Goal: Register for event/course

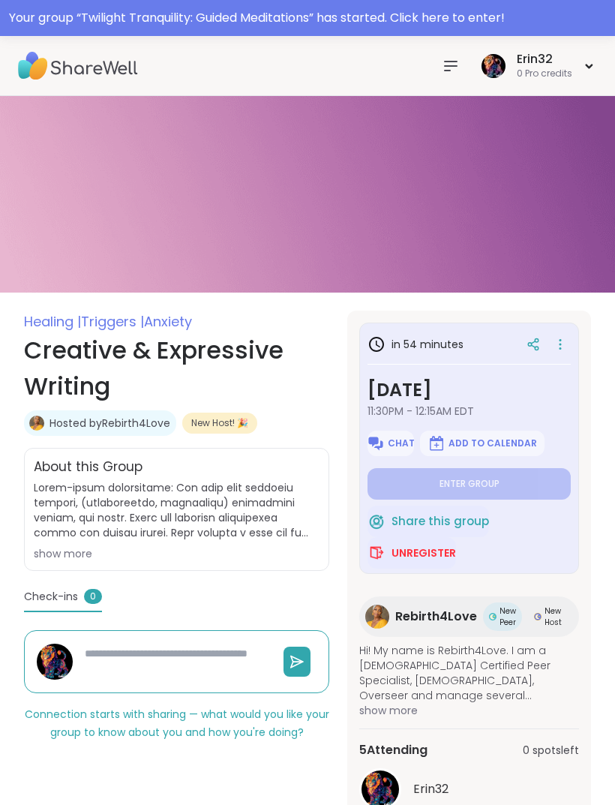
click at [451, 58] on icon at bounding box center [451, 66] width 18 height 18
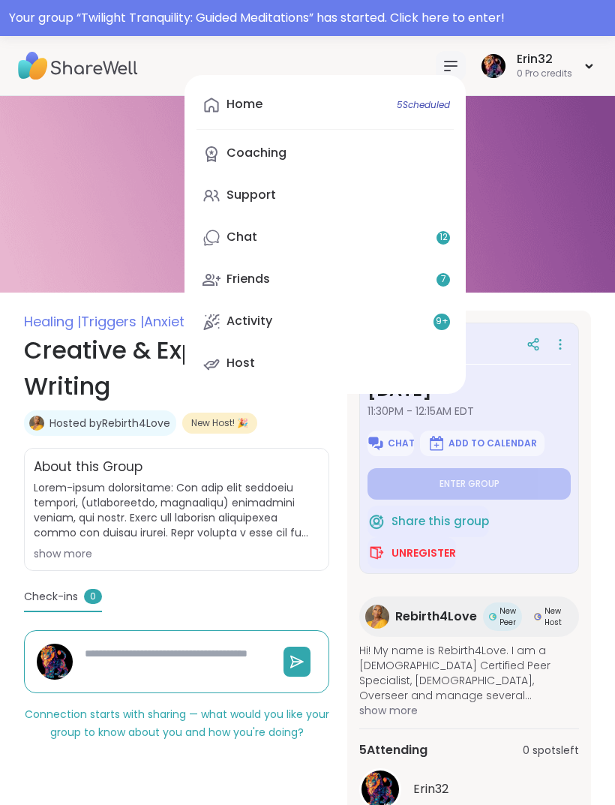
click at [437, 107] on span "5 Scheduled" at bounding box center [423, 105] width 53 height 12
type textarea "*"
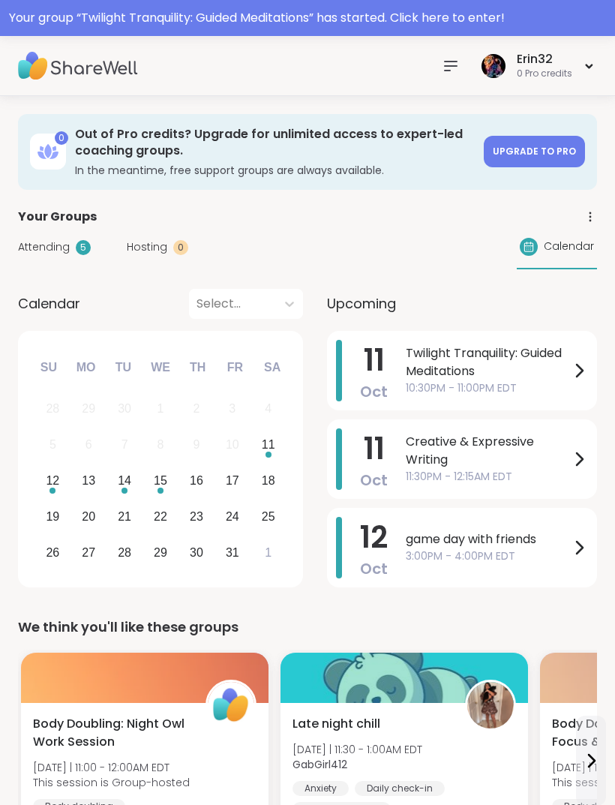
click at [518, 374] on span "Twilight Tranquility: Guided Meditations" at bounding box center [488, 362] width 164 height 36
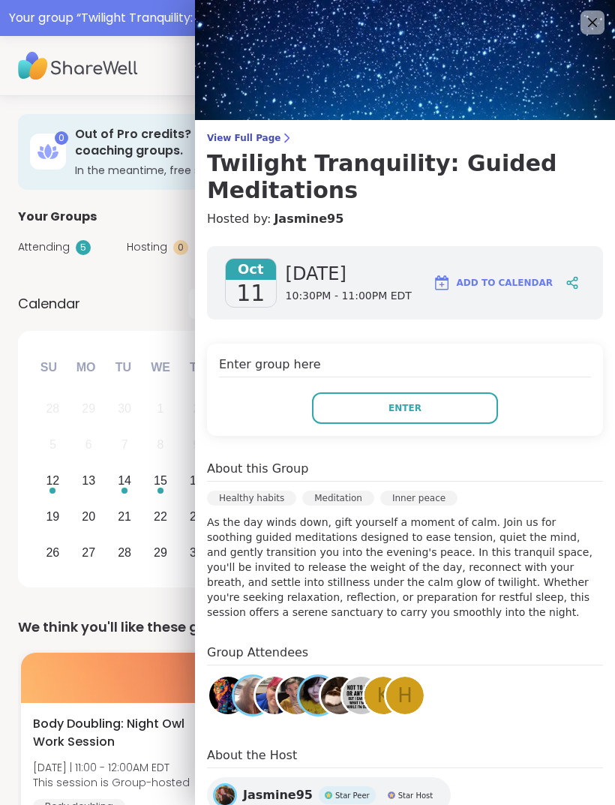
click at [442, 403] on button "Enter" at bounding box center [405, 408] width 186 height 32
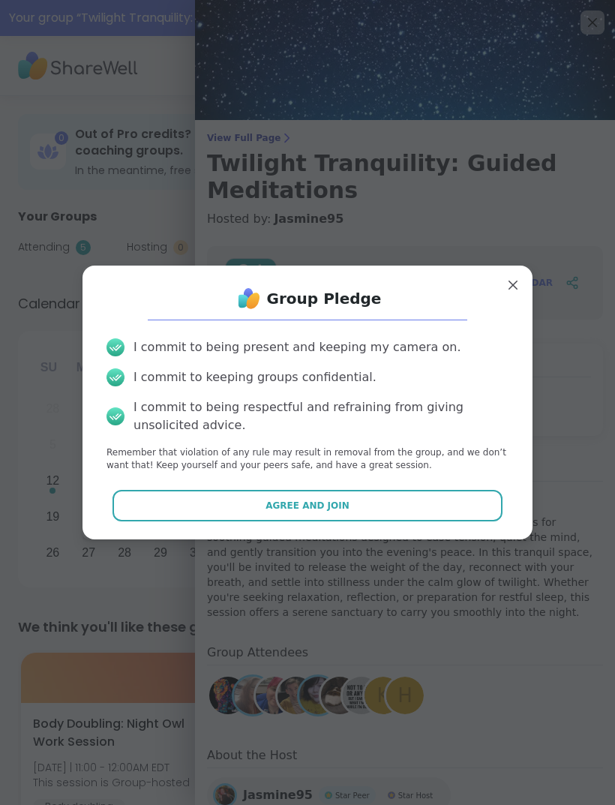
click at [431, 493] on button "Agree and Join" at bounding box center [308, 506] width 391 height 32
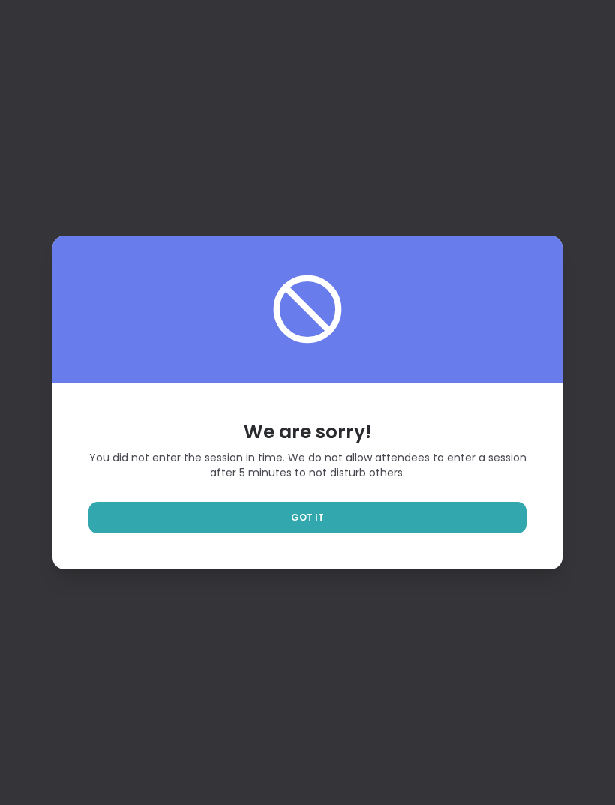
click at [462, 533] on link "GOT IT" at bounding box center [308, 518] width 438 height 32
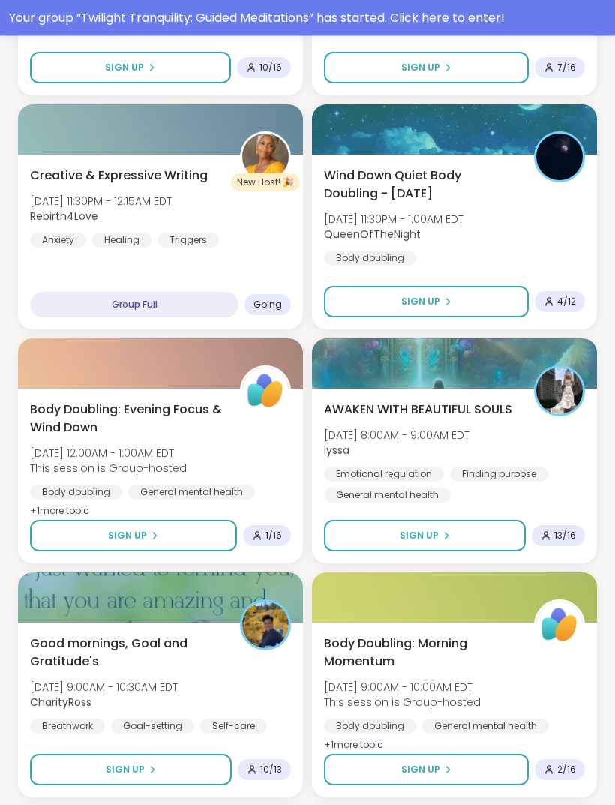
scroll to position [887, 0]
click at [269, 240] on div "Creative & Expressive Writing [DATE] 11:30PM - 12:15AM EDT Rebirth4Love Anxiety…" at bounding box center [160, 207] width 261 height 81
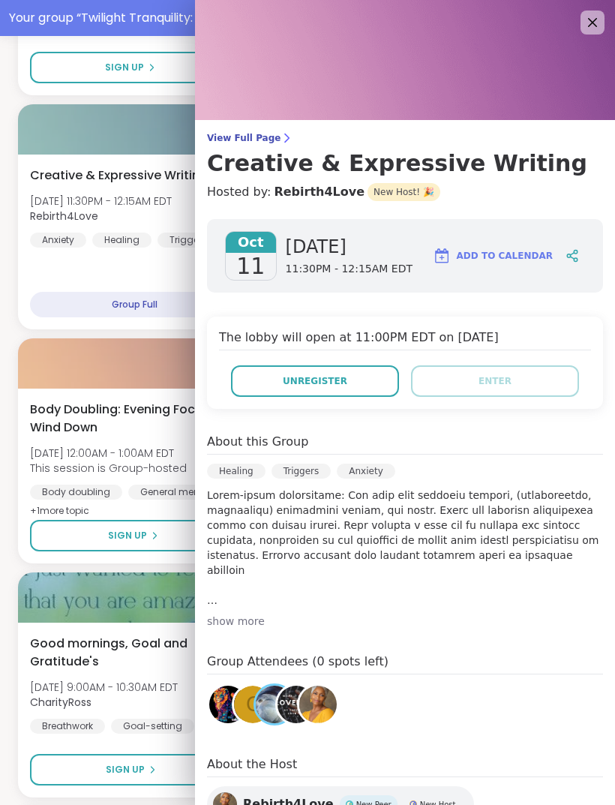
scroll to position [0, 0]
click at [575, 24] on img at bounding box center [405, 60] width 420 height 120
click at [590, 18] on icon at bounding box center [593, 23] width 18 height 18
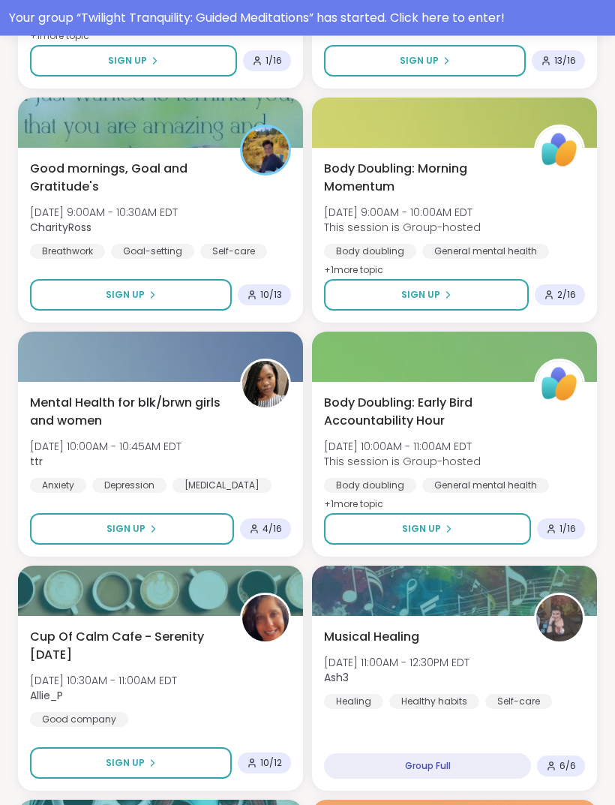
scroll to position [1361, 0]
click at [196, 296] on button "Sign Up" at bounding box center [131, 295] width 202 height 32
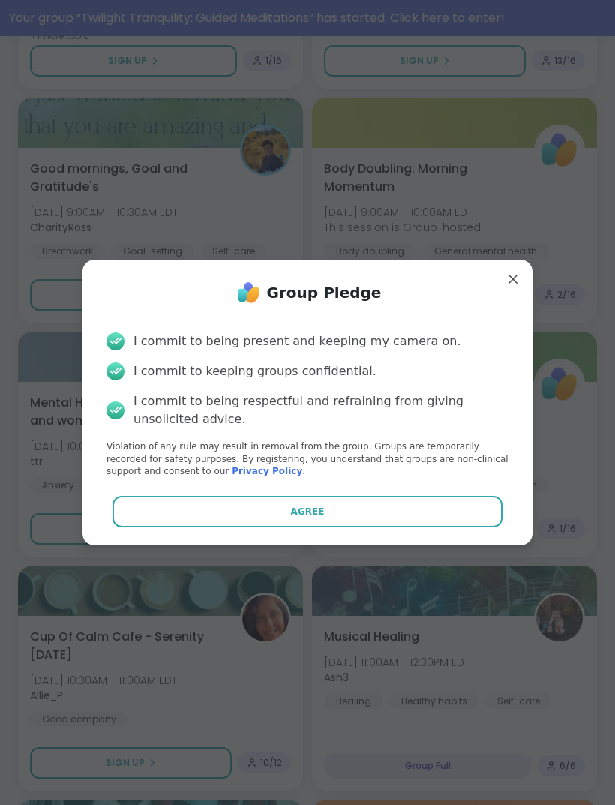
click at [335, 521] on button "Agree" at bounding box center [308, 512] width 391 height 32
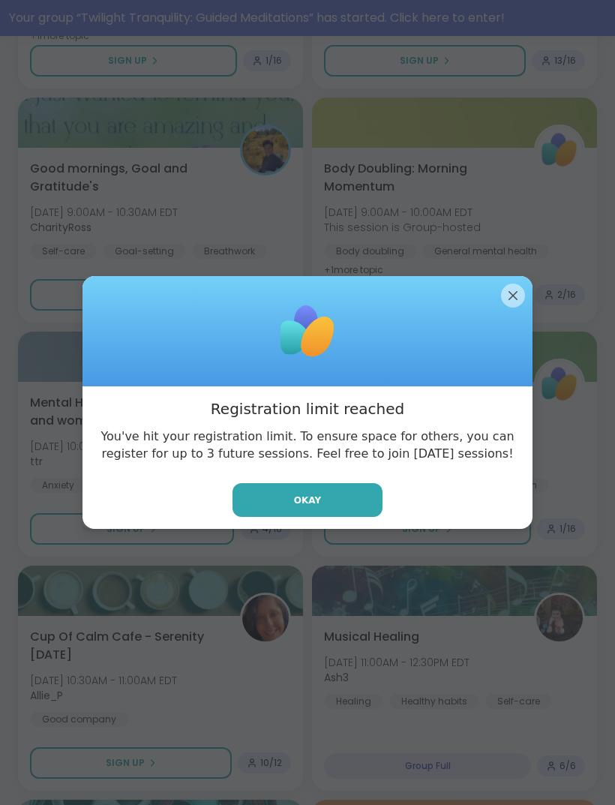
click at [522, 302] on div at bounding box center [308, 331] width 450 height 111
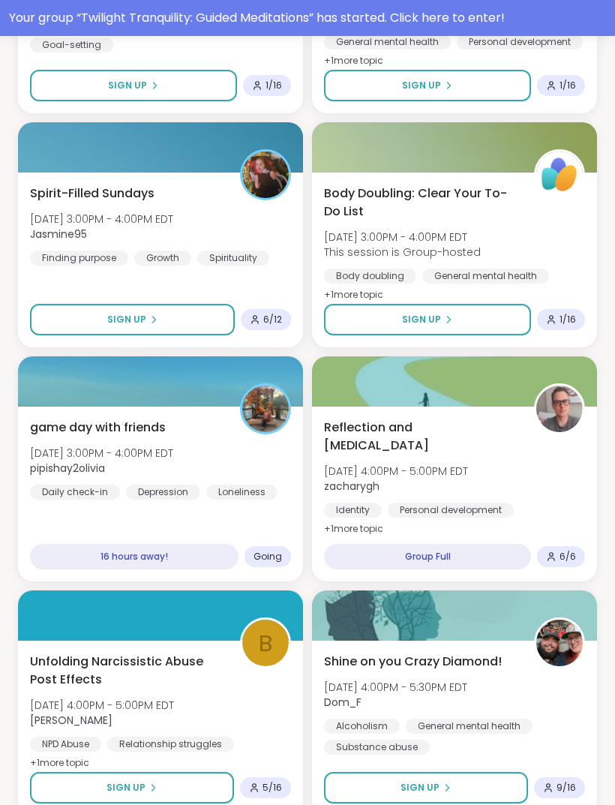
scroll to position [3709, 0]
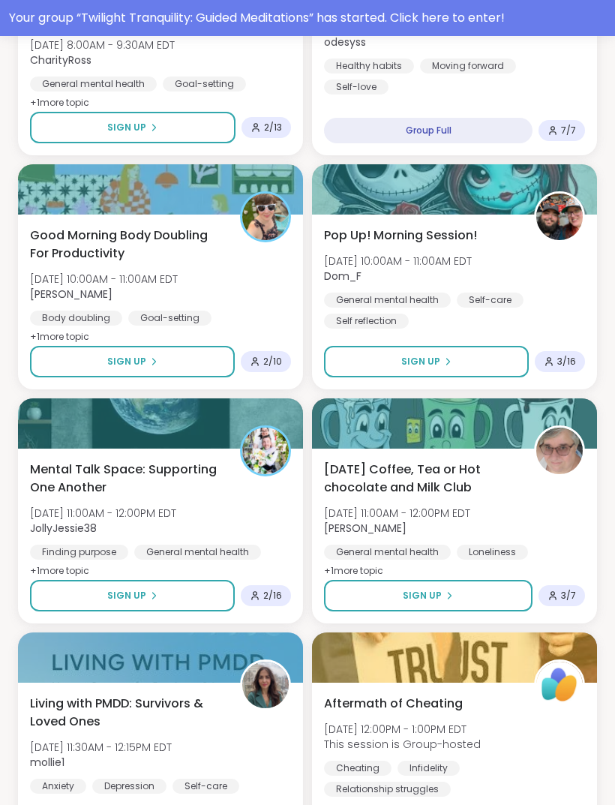
scroll to position [7921, 0]
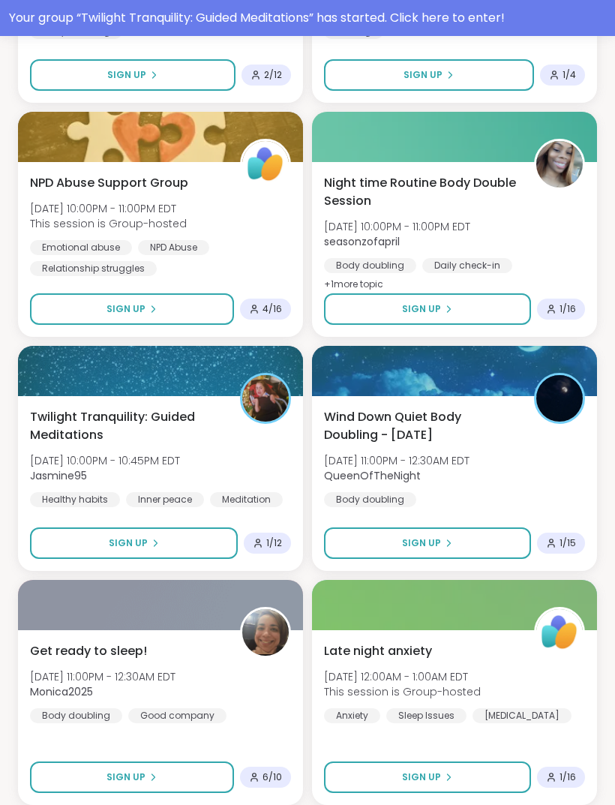
scroll to position [12134, 0]
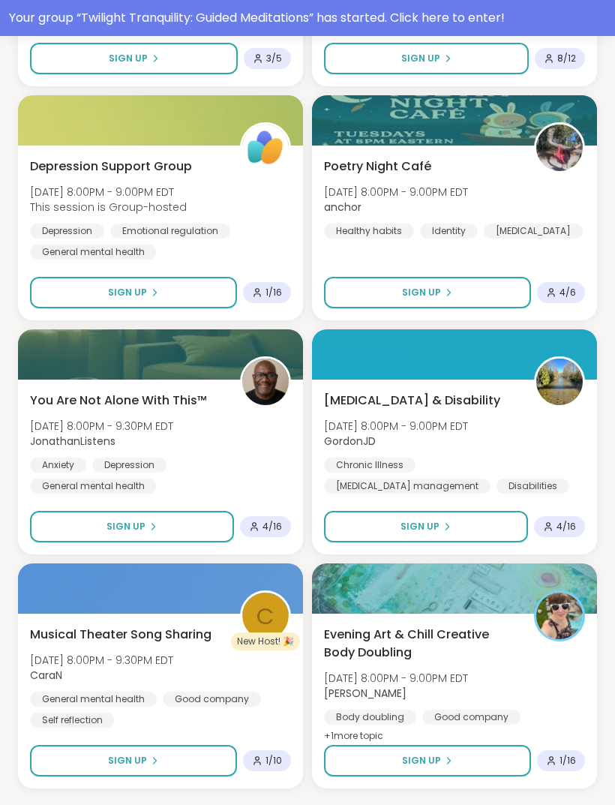
scroll to position [16346, 0]
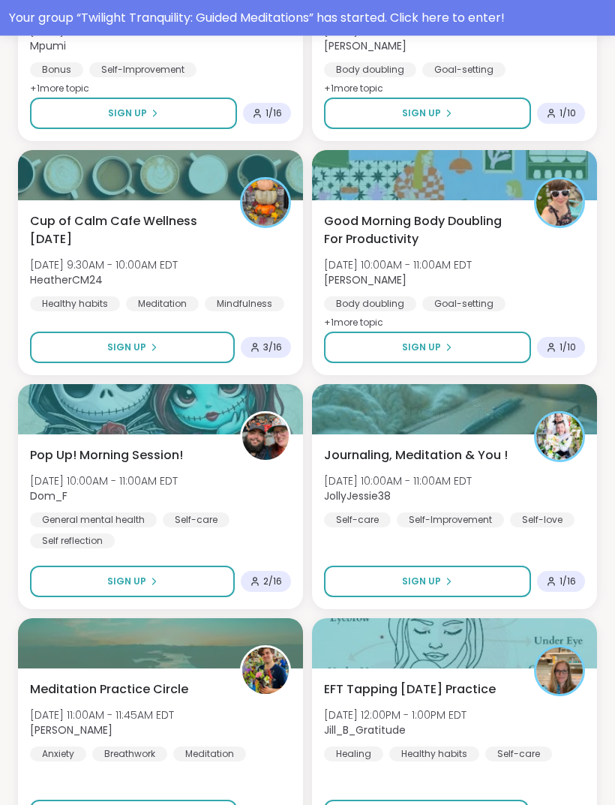
scroll to position [18392, 0]
